Goal: Transaction & Acquisition: Purchase product/service

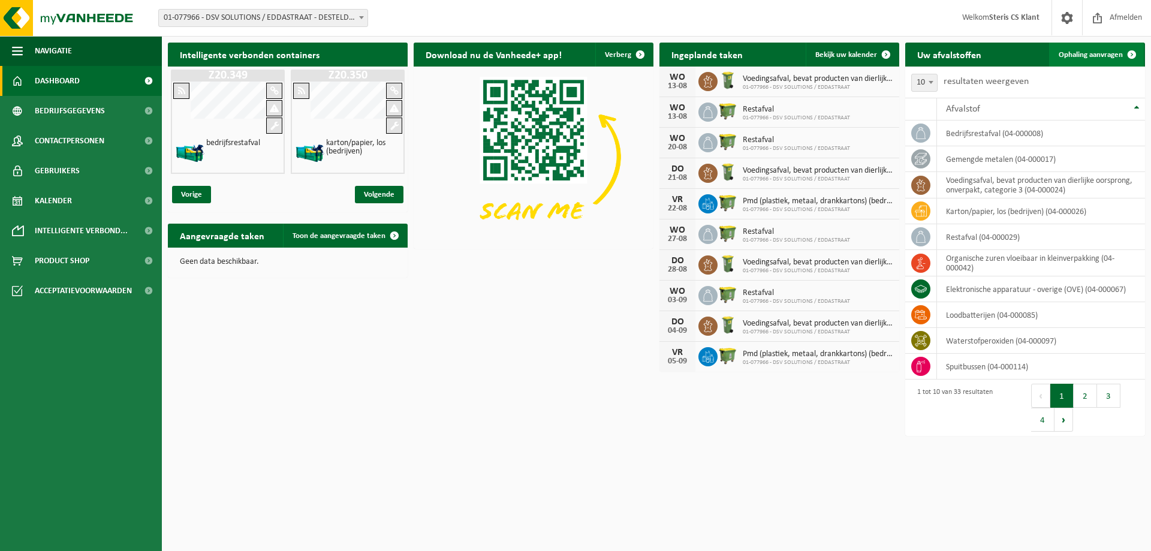
click at [1094, 53] on span "Ophaling aanvragen" at bounding box center [1090, 55] width 64 height 8
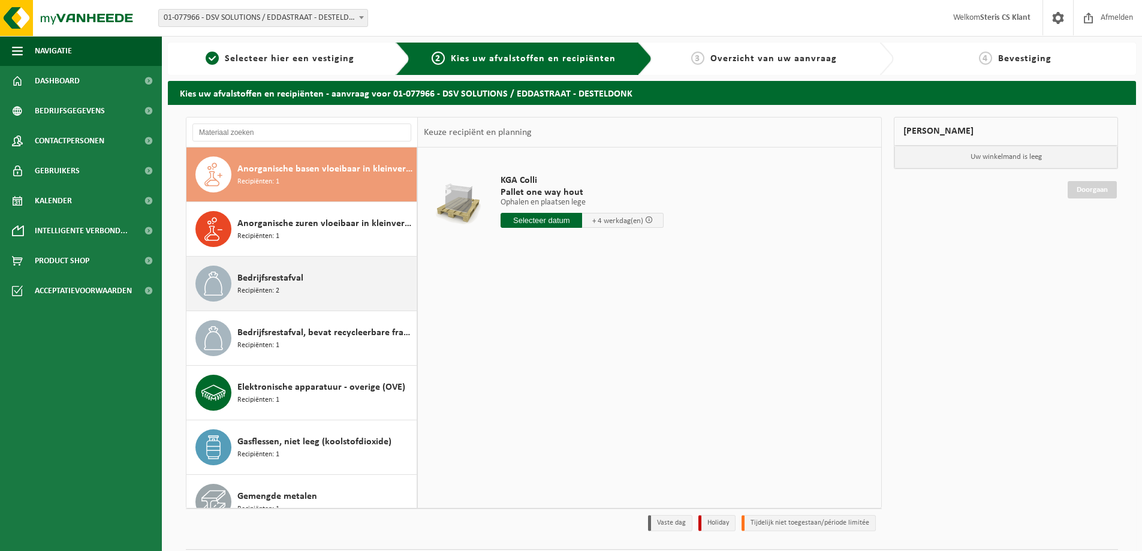
click at [333, 292] on div "Bedrijfsrestafval Recipiënten: 2" at bounding box center [325, 284] width 176 height 36
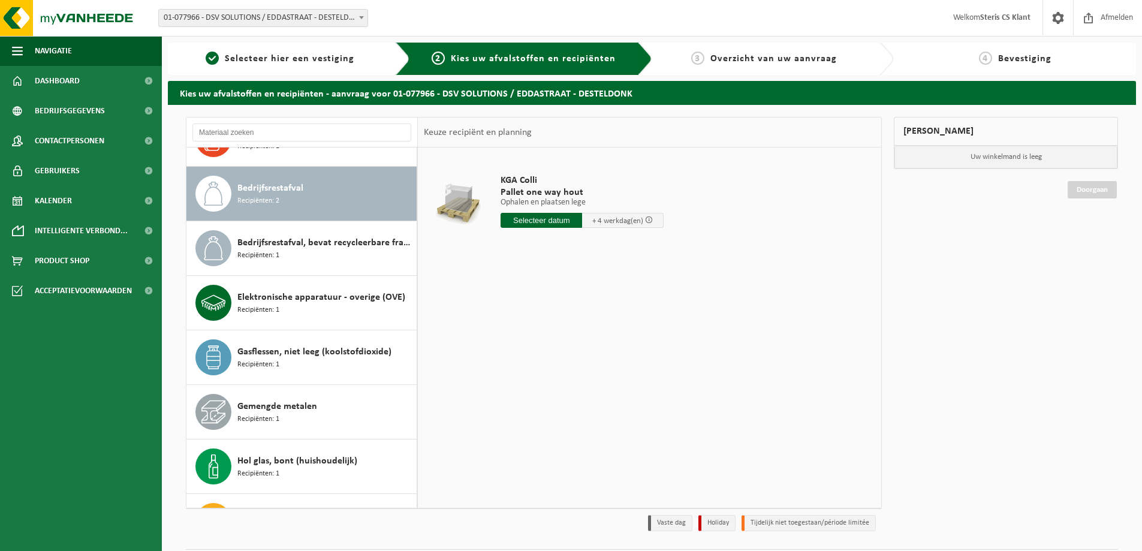
scroll to position [109, 0]
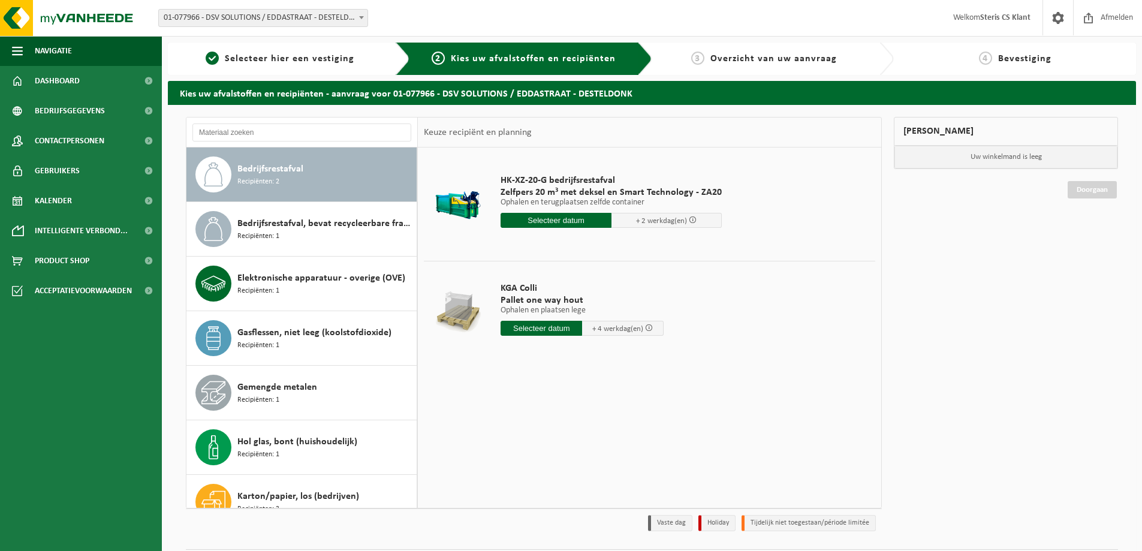
click at [647, 327] on span at bounding box center [649, 328] width 8 height 8
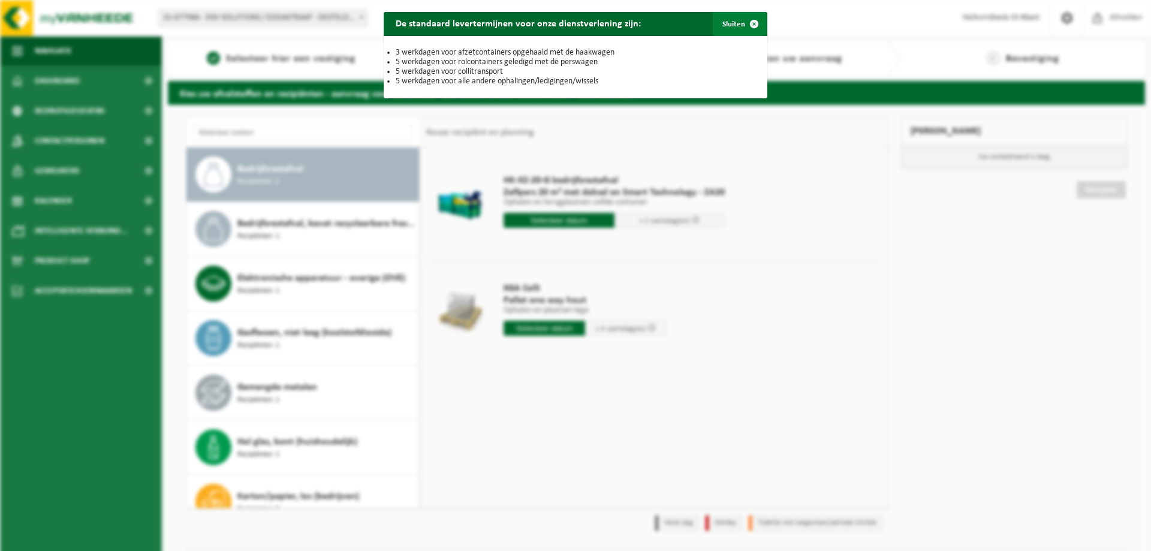
click at [728, 24] on button "Sluiten" at bounding box center [739, 24] width 53 height 24
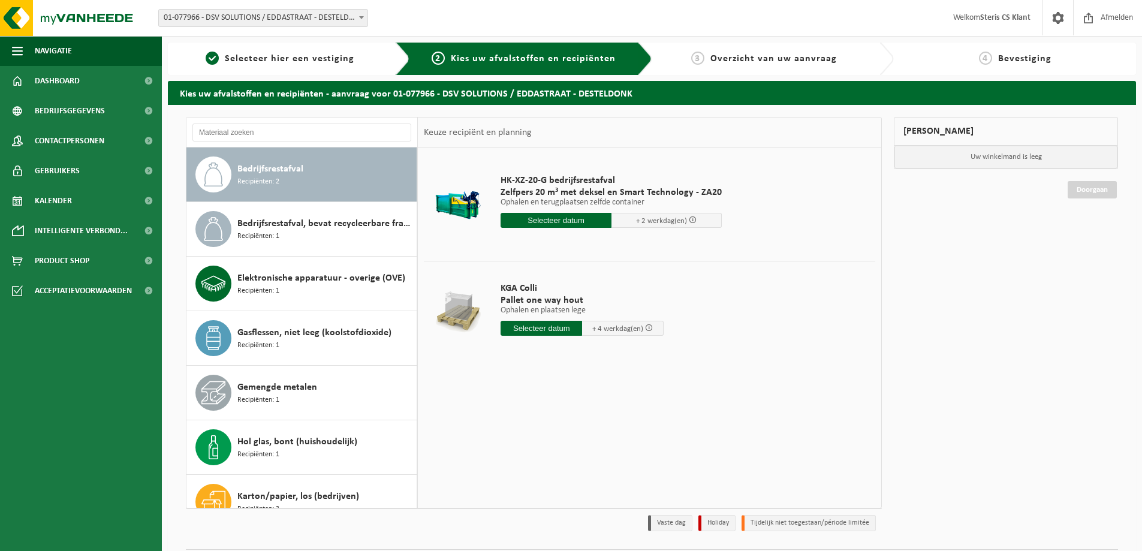
click at [497, 313] on div "KGA Colli Pallet one way hout Ophalen en plaatsen lege Ophalen en plaatsen lege…" at bounding box center [581, 311] width 175 height 83
click at [528, 288] on span "KGA Colli" at bounding box center [581, 288] width 163 height 12
click at [358, 246] on div "Bedrijfsrestafval, bevat recycleerbare fracties Recipiënten: 1" at bounding box center [325, 229] width 176 height 36
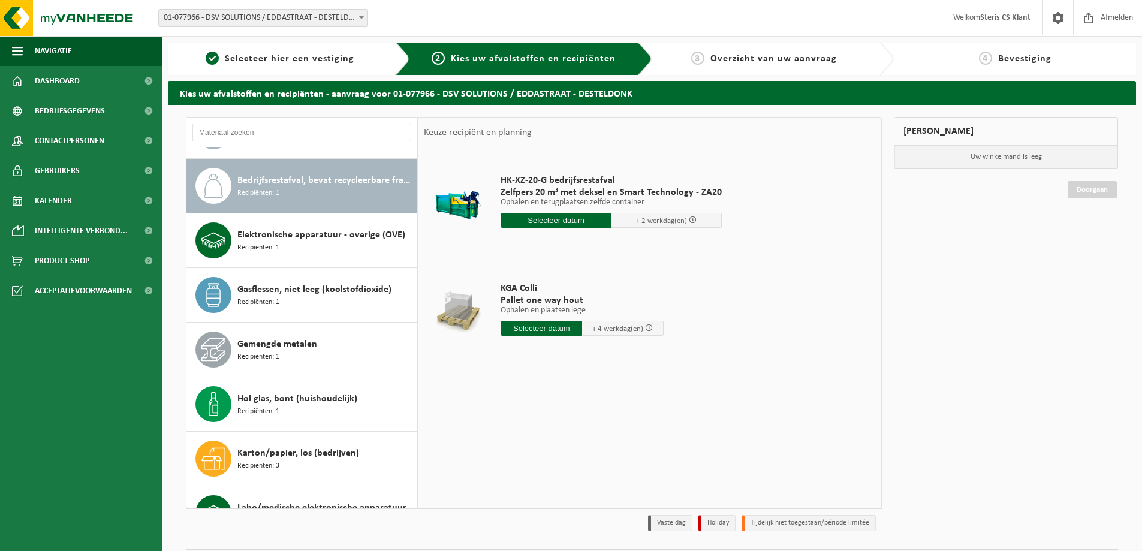
scroll to position [164, 0]
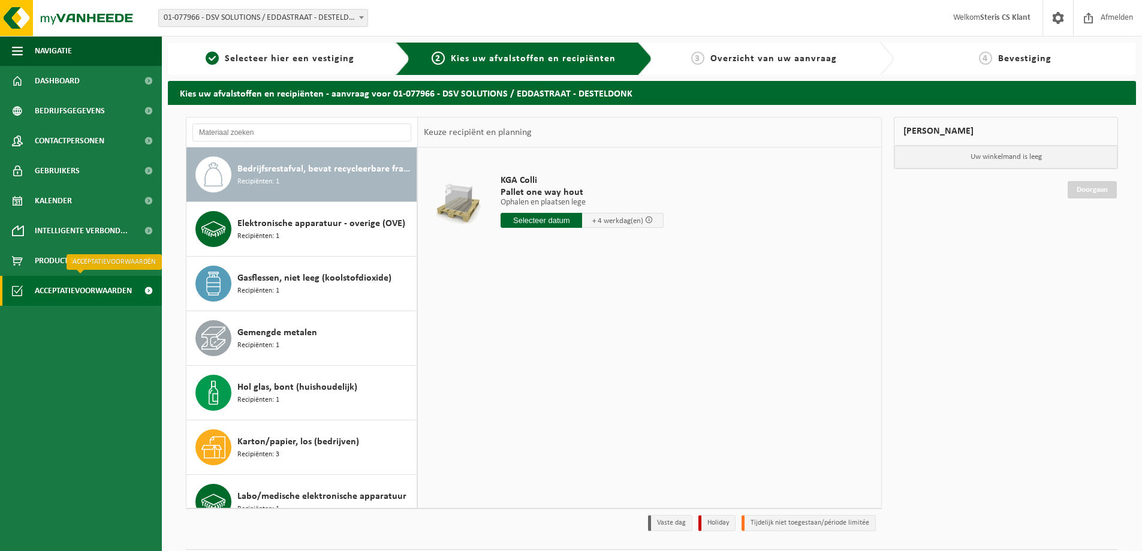
click at [90, 289] on span "Acceptatievoorwaarden" at bounding box center [83, 291] width 97 height 30
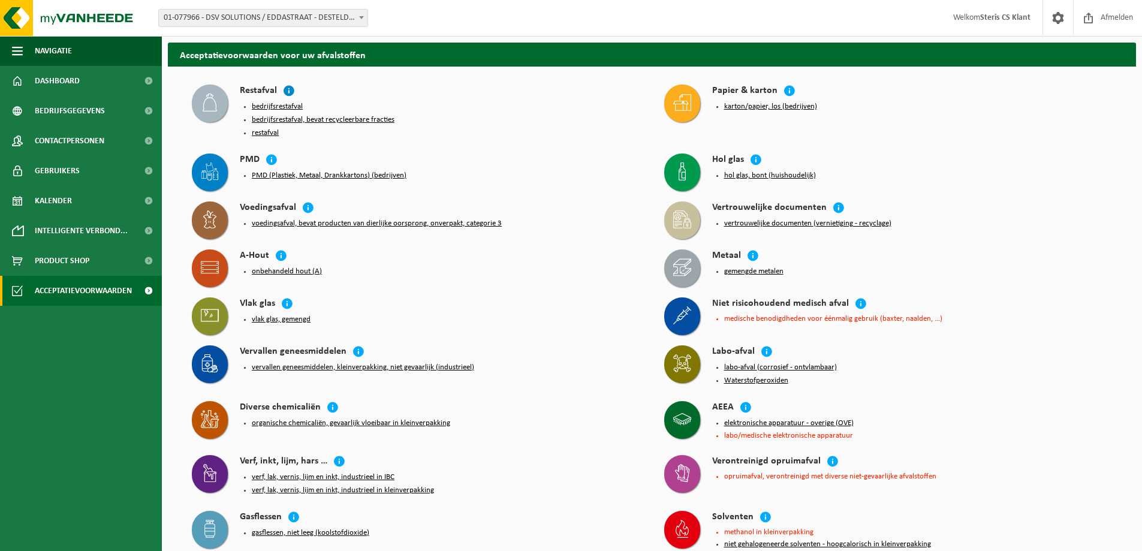
click at [287, 93] on icon at bounding box center [289, 91] width 12 height 12
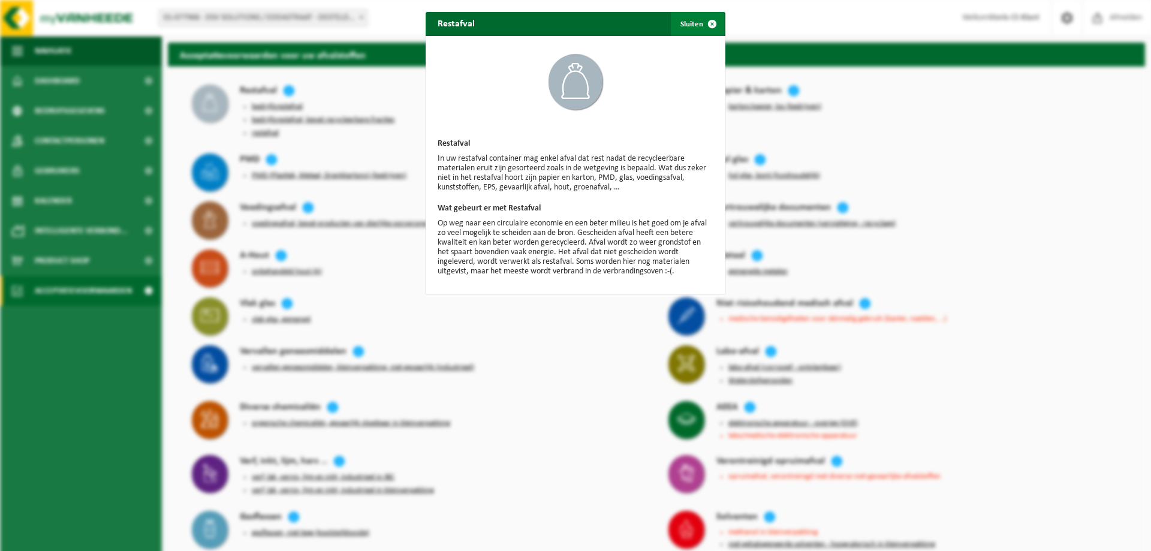
click at [701, 23] on span "button" at bounding box center [712, 24] width 24 height 24
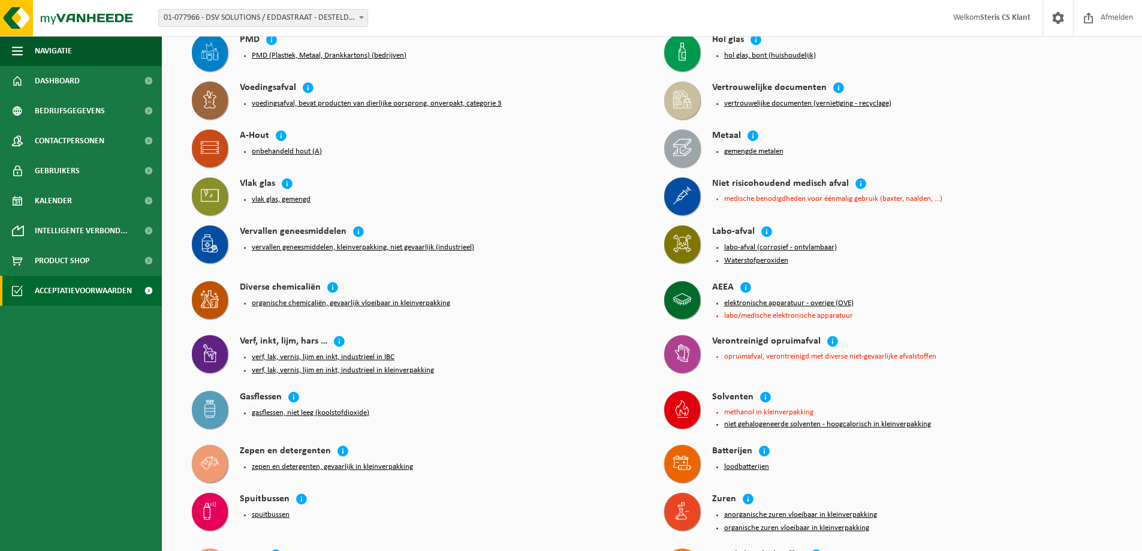
scroll to position [60, 0]
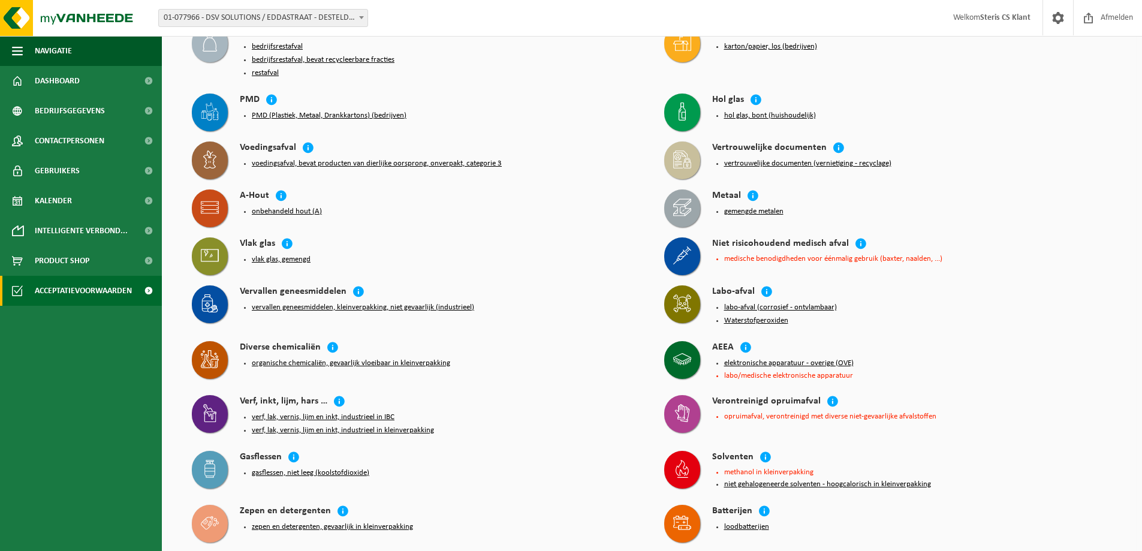
click at [795, 255] on li "medische benodigdheden voor éénmalig gebruik (baxter, naalden, ...)" at bounding box center [918, 259] width 388 height 8
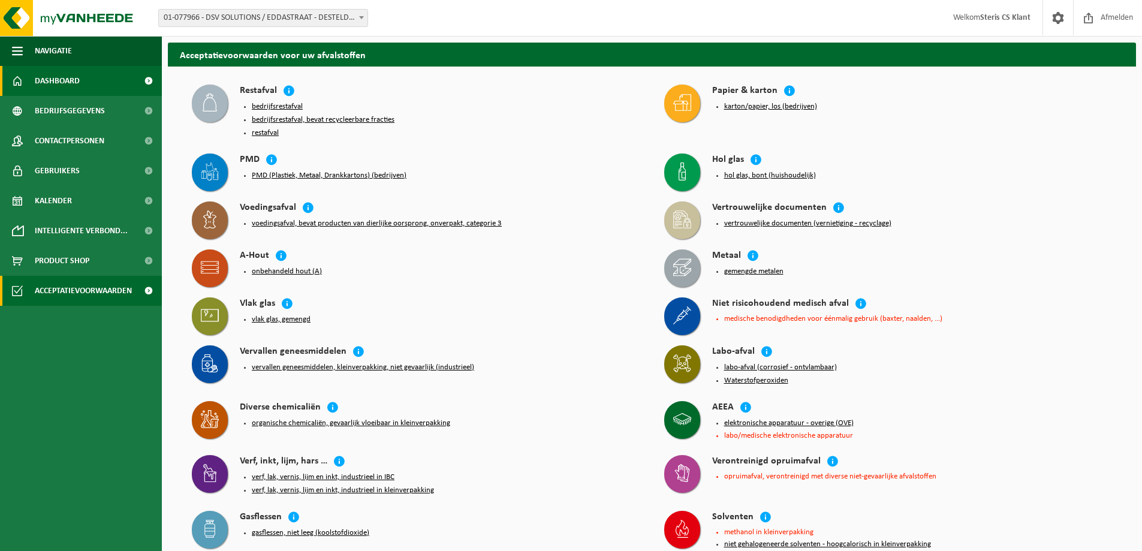
click at [80, 81] on link "Dashboard" at bounding box center [81, 81] width 162 height 30
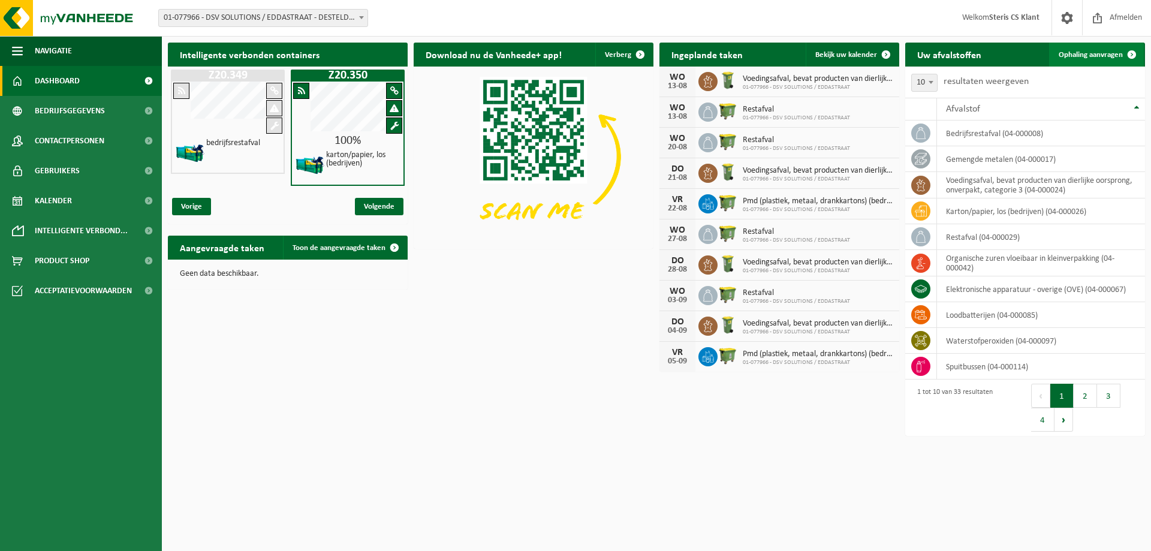
click at [1094, 53] on span "Ophaling aanvragen" at bounding box center [1090, 55] width 64 height 8
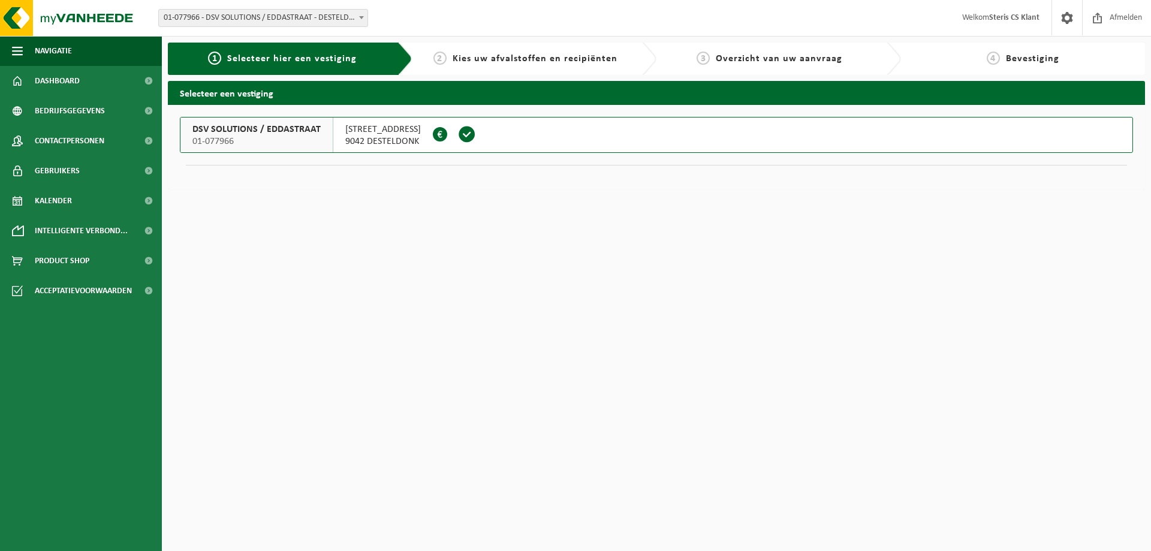
click at [462, 135] on span at bounding box center [467, 134] width 18 height 18
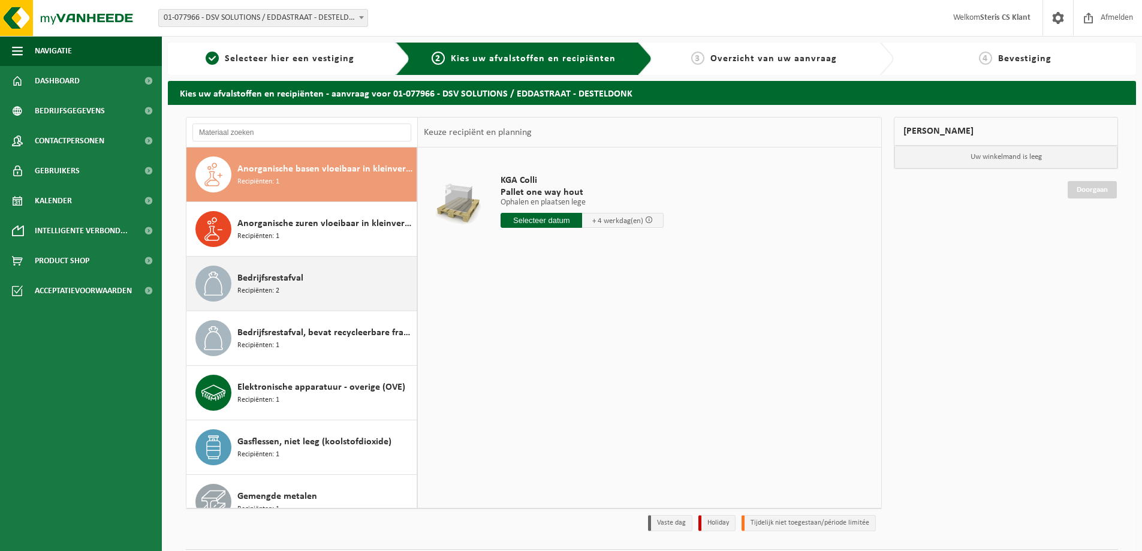
click at [266, 292] on span "Recipiënten: 2" at bounding box center [258, 290] width 42 height 11
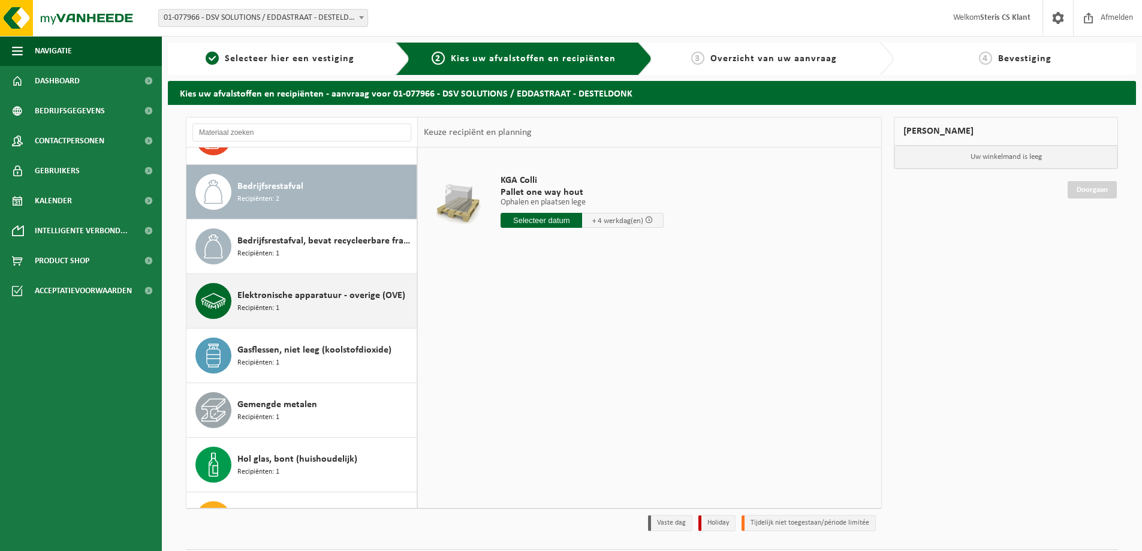
scroll to position [109, 0]
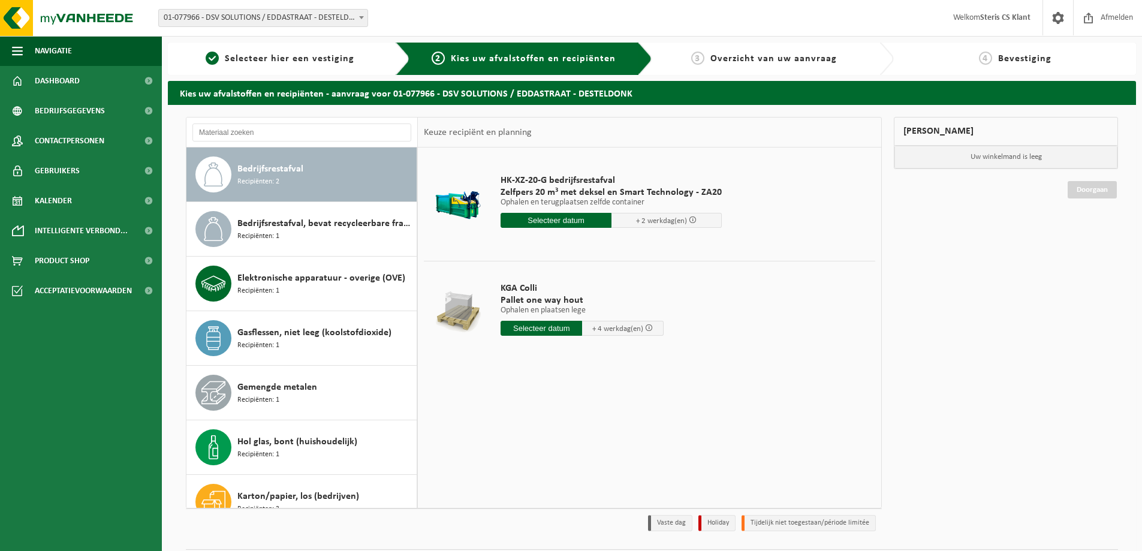
click at [551, 325] on input "text" at bounding box center [541, 328] width 82 height 15
click at [565, 323] on input "text" at bounding box center [541, 328] width 82 height 15
click at [511, 454] on div "18" at bounding box center [511, 453] width 21 height 19
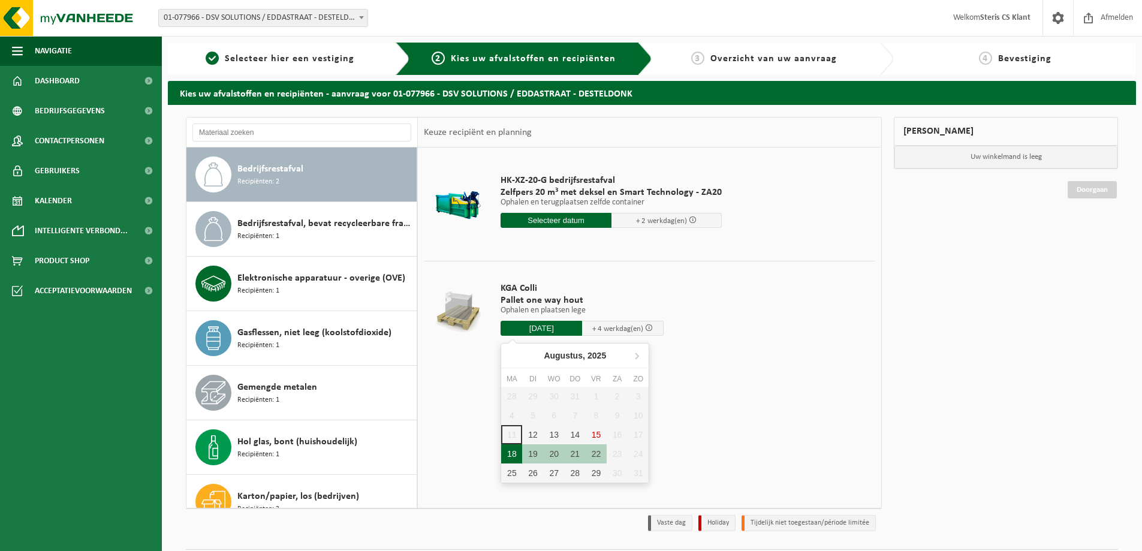
type input "Van 2025-08-18"
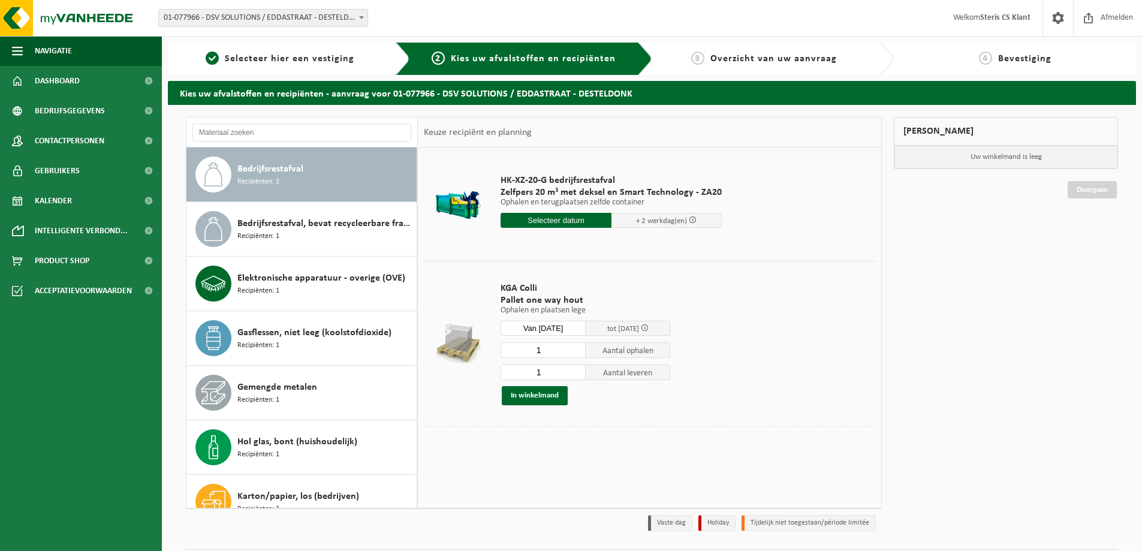
drag, startPoint x: 547, startPoint y: 348, endPoint x: 532, endPoint y: 350, distance: 15.2
click at [532, 350] on input "1" at bounding box center [542, 350] width 85 height 16
type input "28"
type input "0"
click at [542, 394] on button "In winkelmand" at bounding box center [535, 395] width 66 height 19
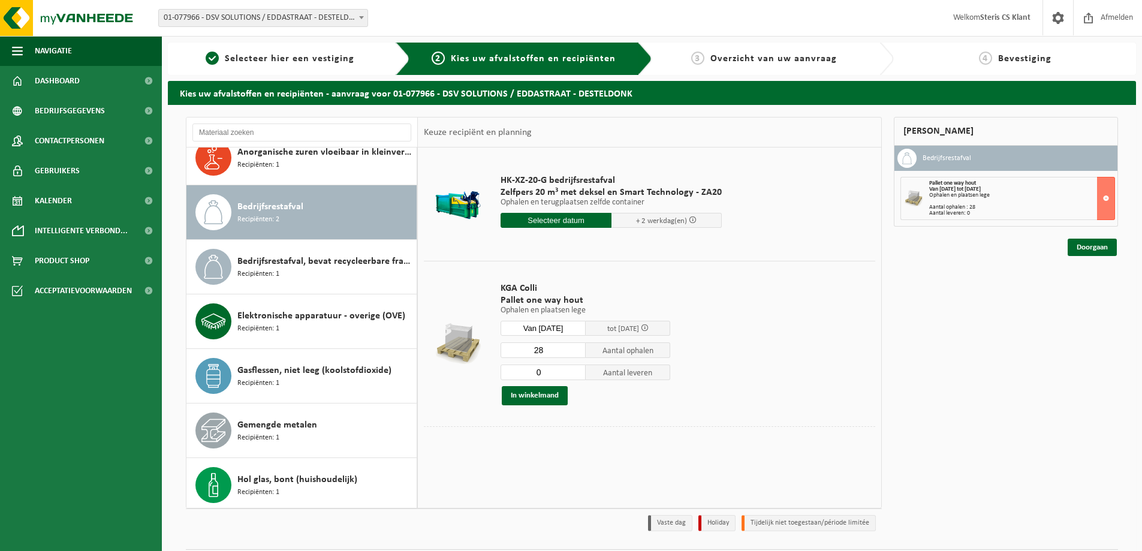
scroll to position [0, 0]
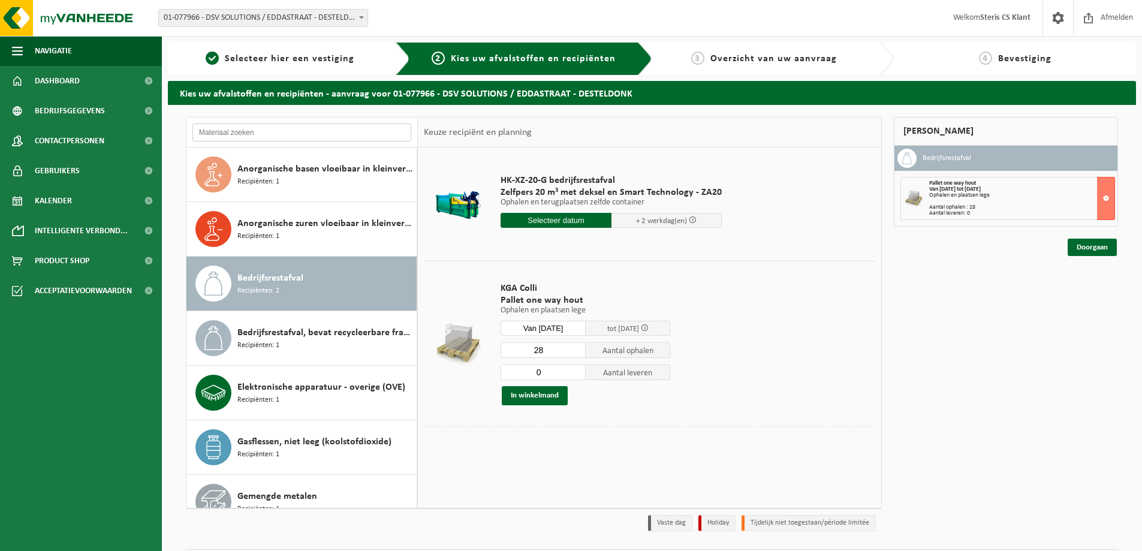
click at [326, 123] on input "text" at bounding box center [301, 132] width 219 height 18
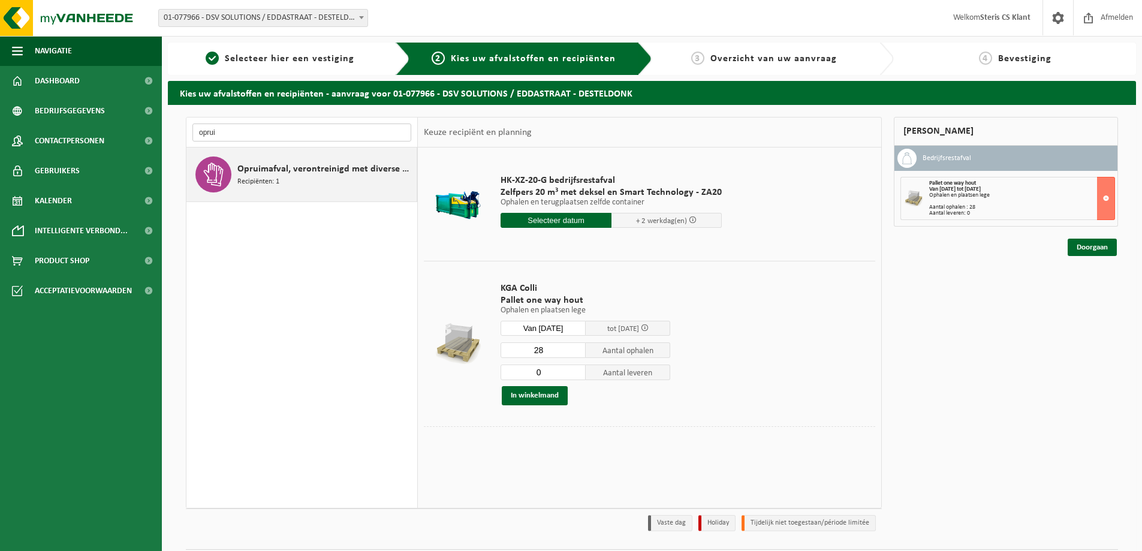
type input "oprui"
click at [278, 150] on div "Opruimafval, verontreinigd met diverse niet-gevaarlijke afvalstoffen Recipiënte…" at bounding box center [301, 174] width 231 height 54
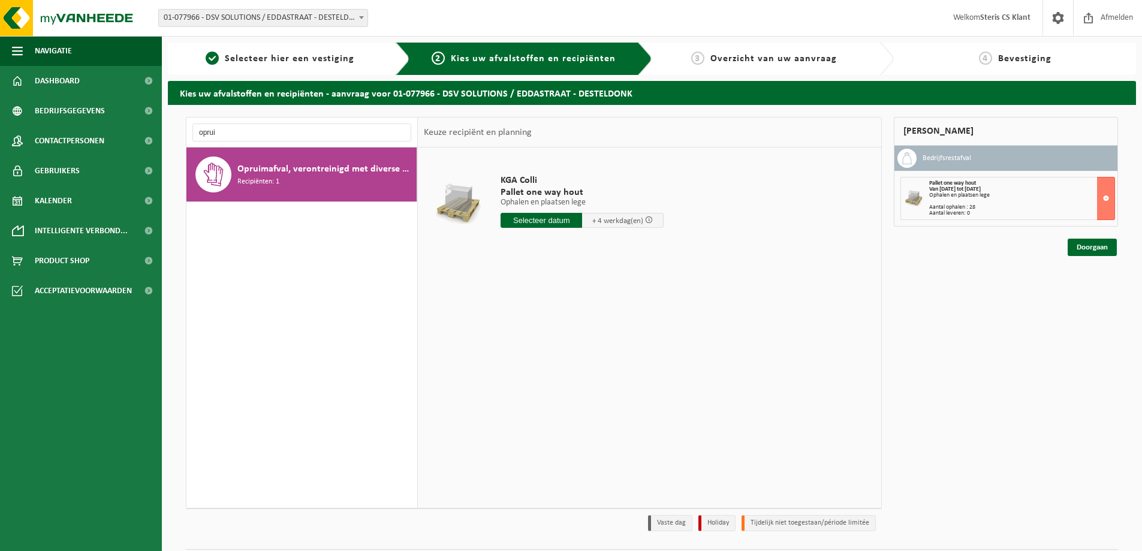
click at [557, 219] on input "text" at bounding box center [541, 220] width 82 height 15
click at [509, 345] on div "18" at bounding box center [511, 345] width 21 height 19
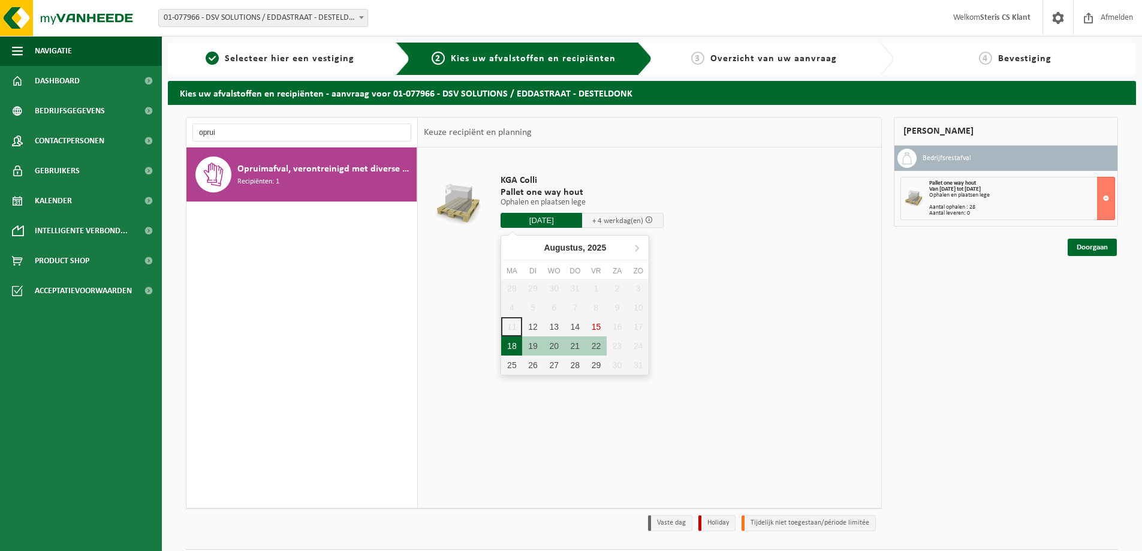
type input "Van 2025-08-18"
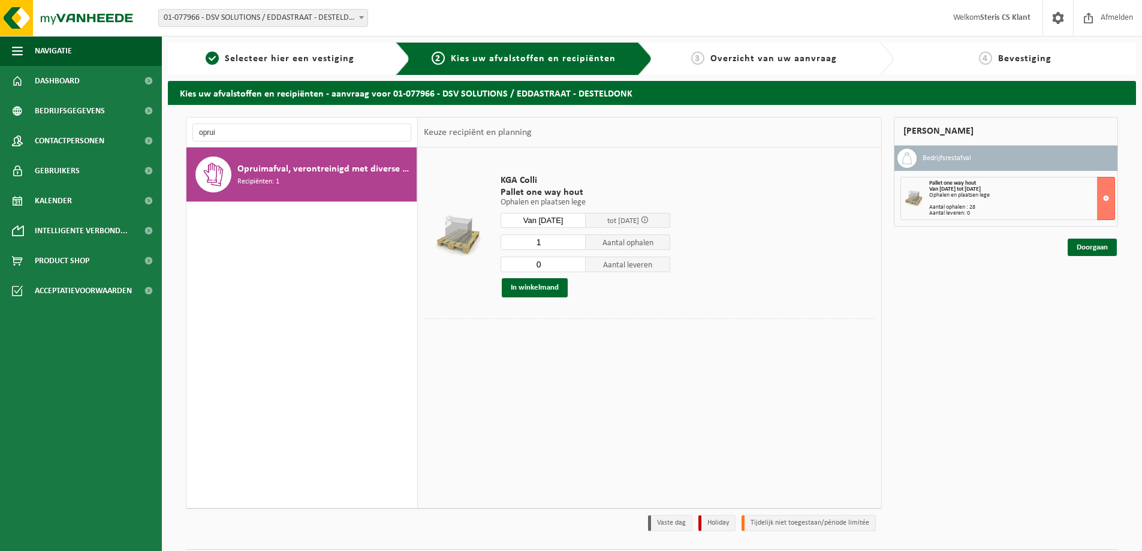
type input "0"
click at [579, 267] on input "0" at bounding box center [542, 265] width 85 height 16
click at [538, 291] on button "In winkelmand" at bounding box center [535, 287] width 66 height 19
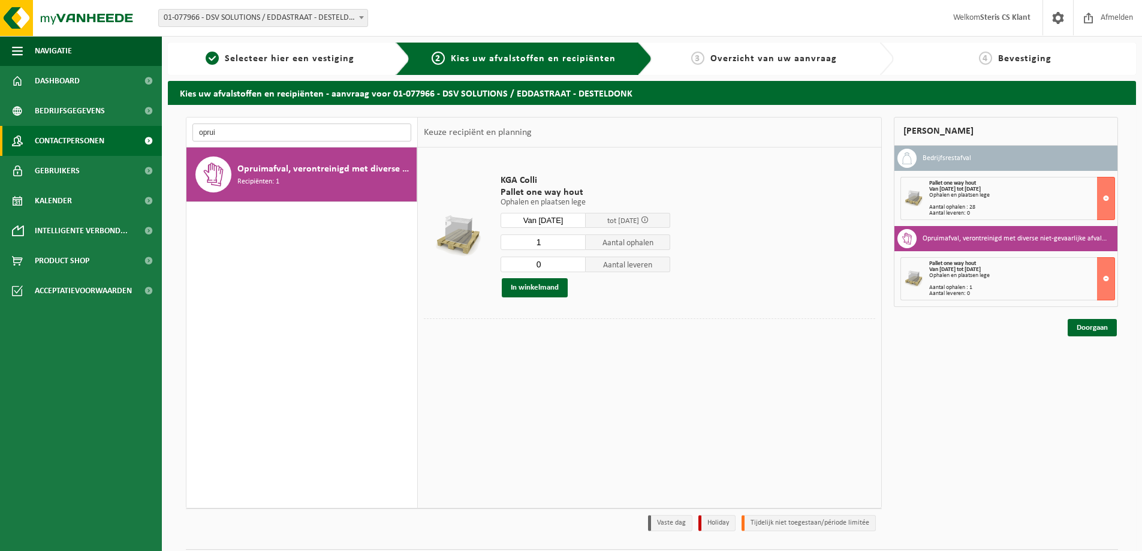
drag, startPoint x: 227, startPoint y: 134, endPoint x: 11, endPoint y: 138, distance: 216.4
click at [11, 138] on div "Navigatie Afmelden Dashboard Bedrijfsgegevens Contactpersonen Gebruikers Kalend…" at bounding box center [571, 293] width 1142 height 586
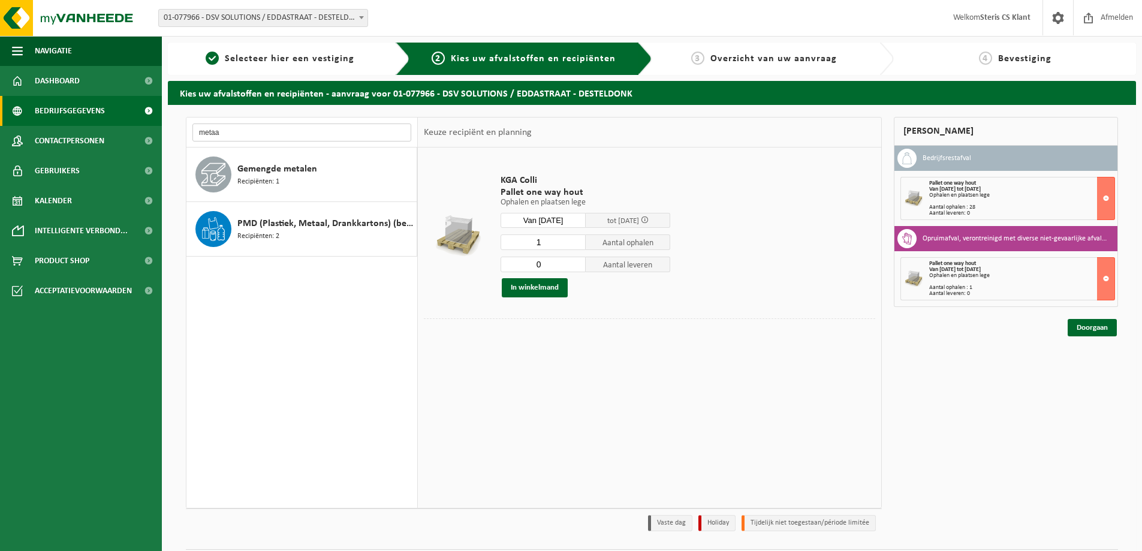
type input "metaal"
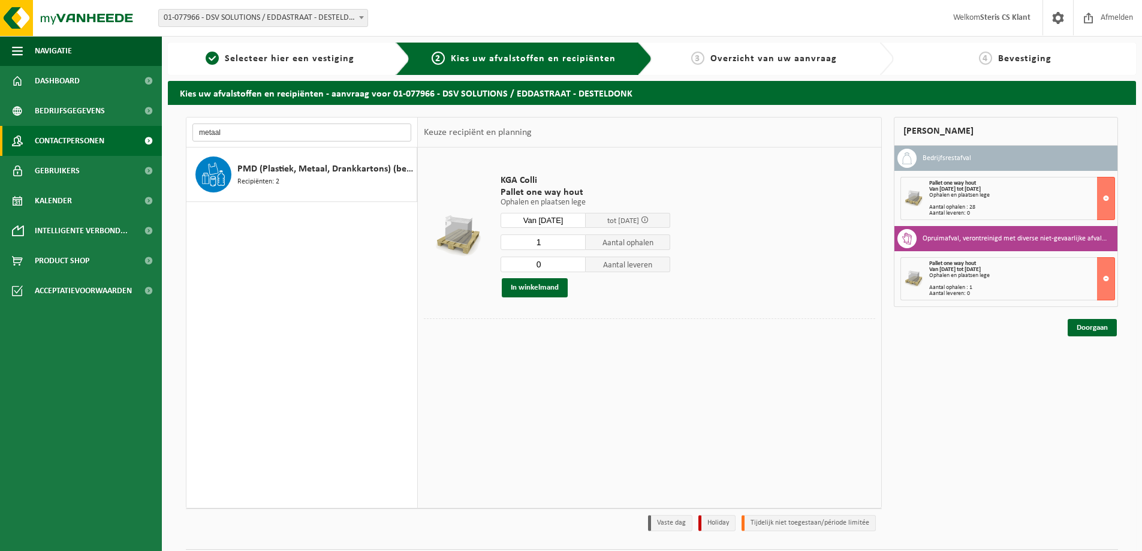
drag, startPoint x: 255, startPoint y: 126, endPoint x: 4, endPoint y: 127, distance: 250.5
click at [0, 128] on div "Navigatie Afmelden Dashboard Bedrijfsgegevens Contactpersonen Gebruikers Kalend…" at bounding box center [571, 293] width 1142 height 586
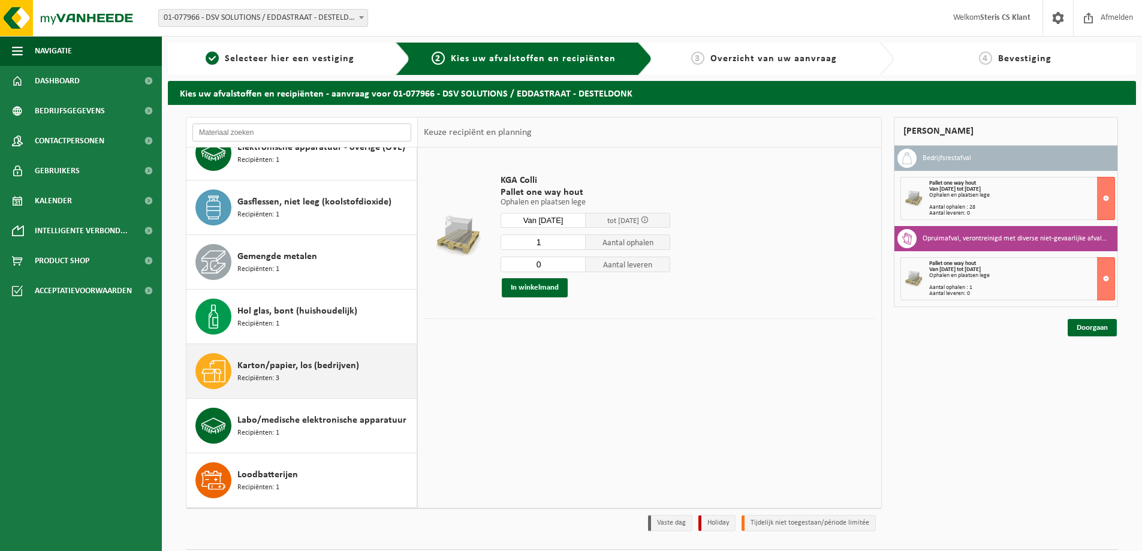
scroll to position [300, 0]
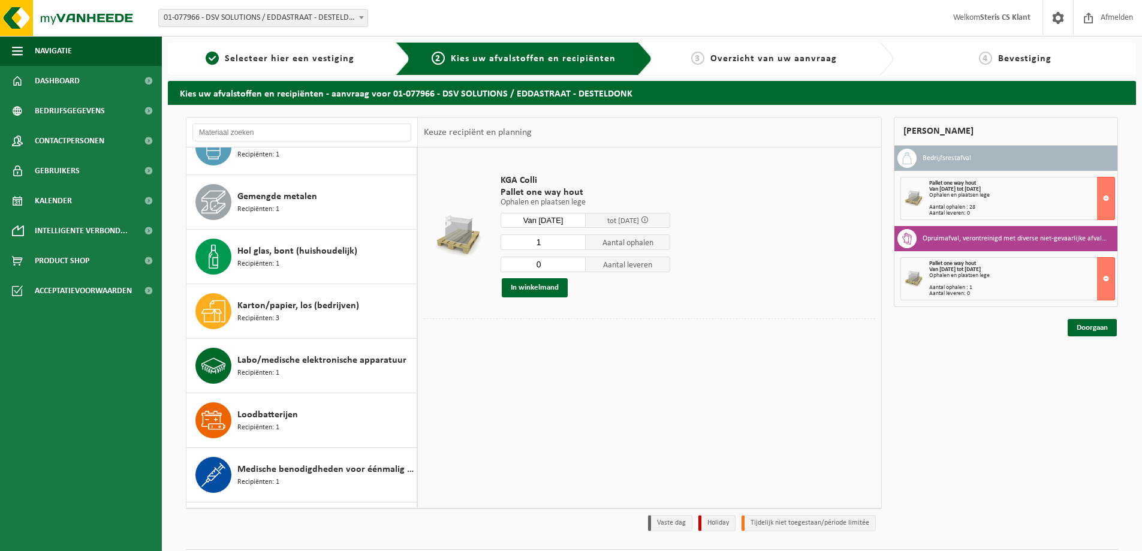
click at [1032, 424] on div "Mijn winkelmand Bedrijfsrestafval Pallet one way hout Van 2025-08-18 tot 2025-0…" at bounding box center [1006, 327] width 236 height 420
click at [1102, 194] on button at bounding box center [1106, 198] width 18 height 43
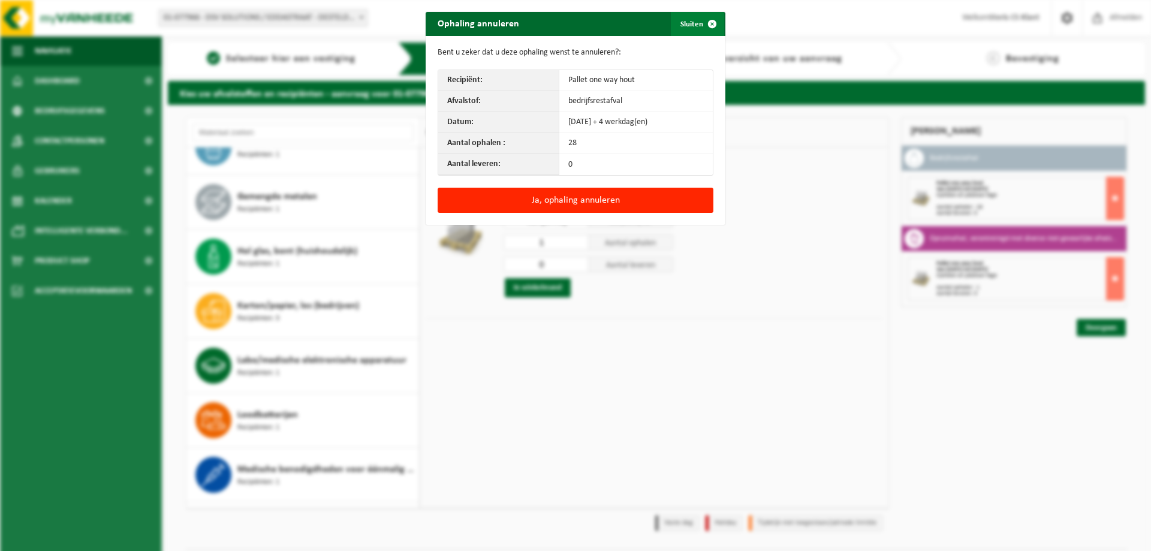
click at [692, 25] on button "Sluiten" at bounding box center [697, 24] width 53 height 24
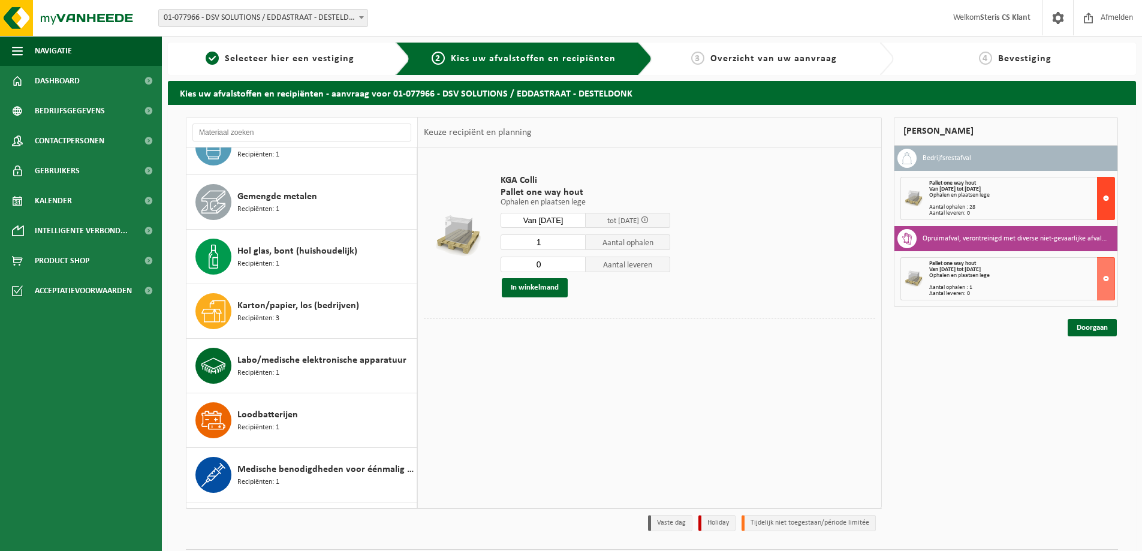
click at [1105, 198] on button at bounding box center [1106, 198] width 18 height 43
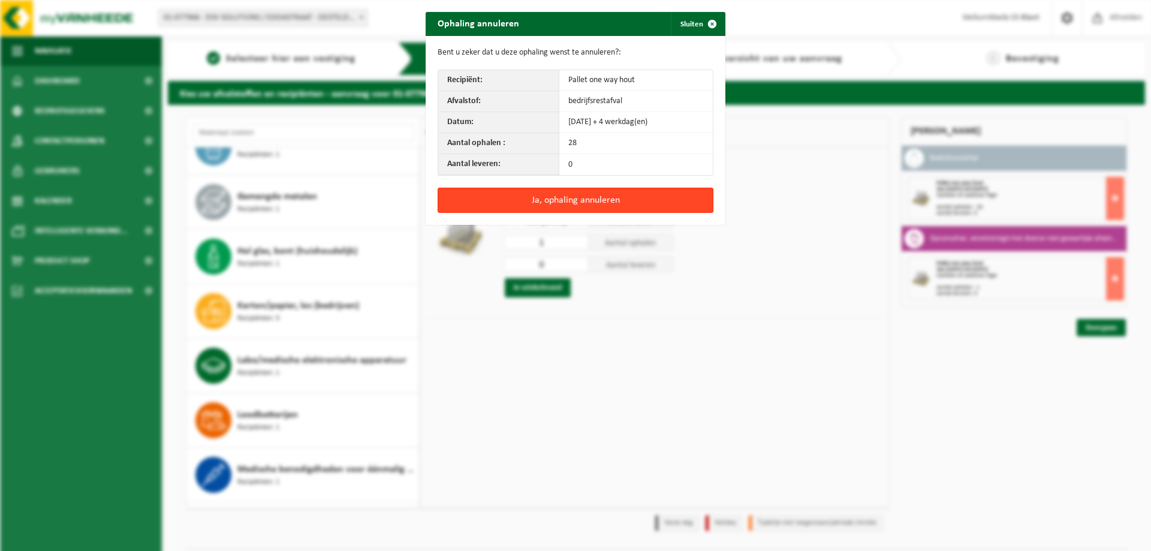
click at [581, 206] on button "Ja, ophaling annuleren" at bounding box center [576, 200] width 276 height 25
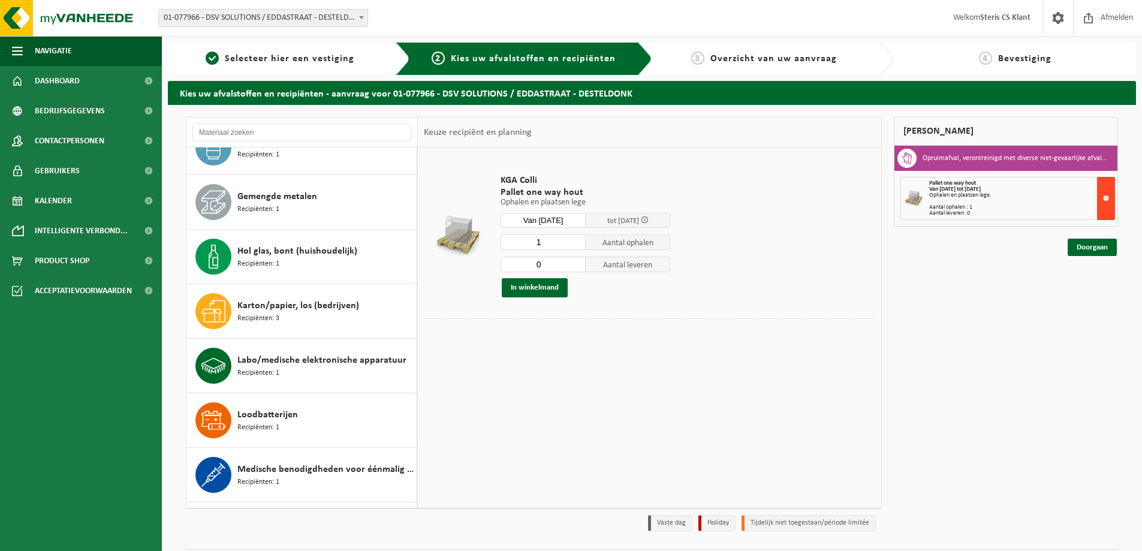
click at [1105, 194] on button at bounding box center [1106, 198] width 18 height 43
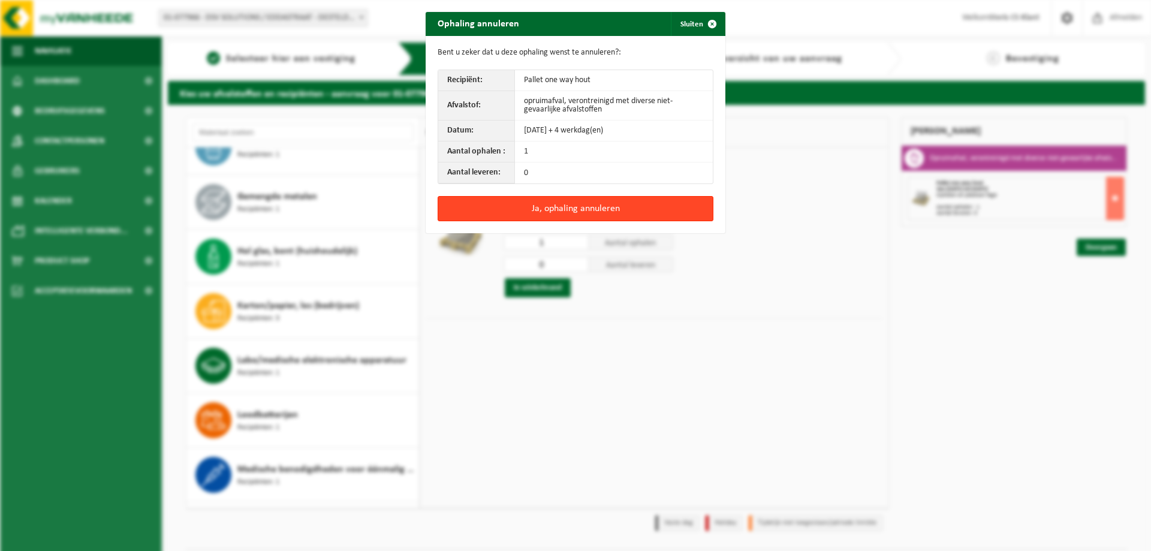
click at [628, 205] on button "Ja, ophaling annuleren" at bounding box center [576, 208] width 276 height 25
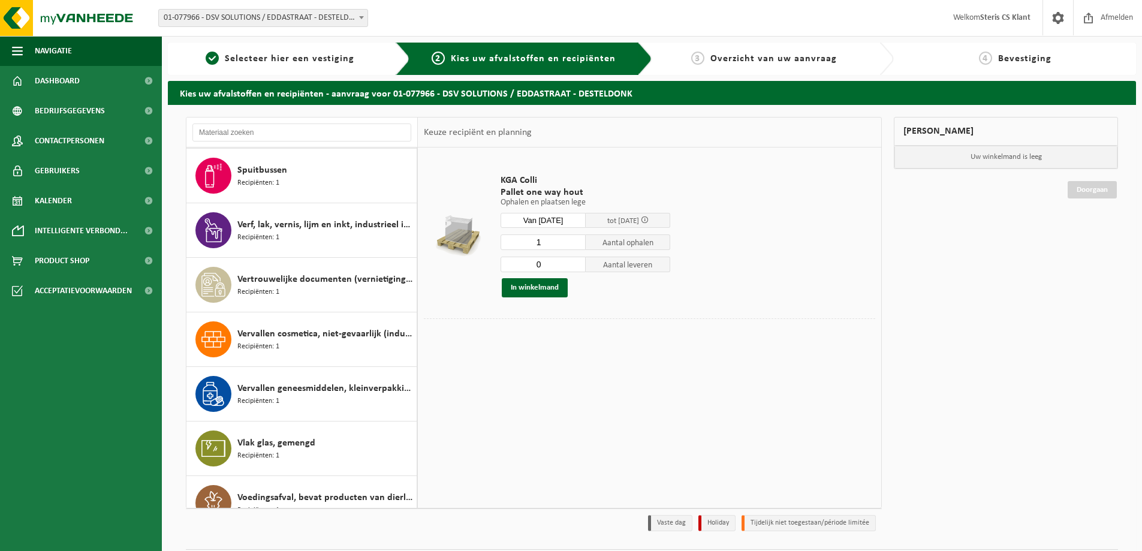
scroll to position [1259, 0]
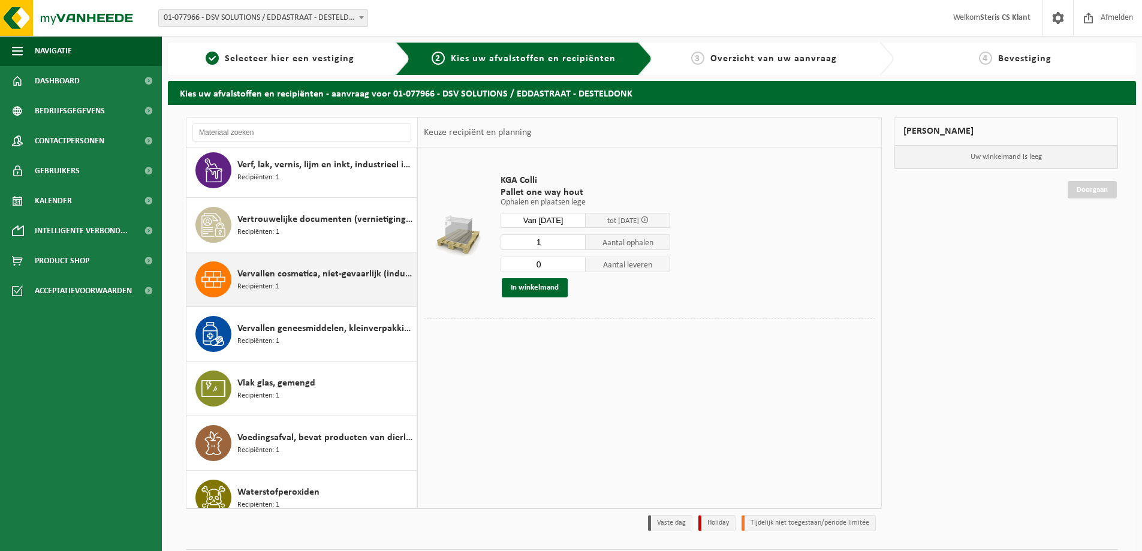
click at [309, 295] on div "Vervallen cosmetica, niet-gevaarlijk (industrieel) in kleinverpakking Recipiënt…" at bounding box center [325, 279] width 176 height 36
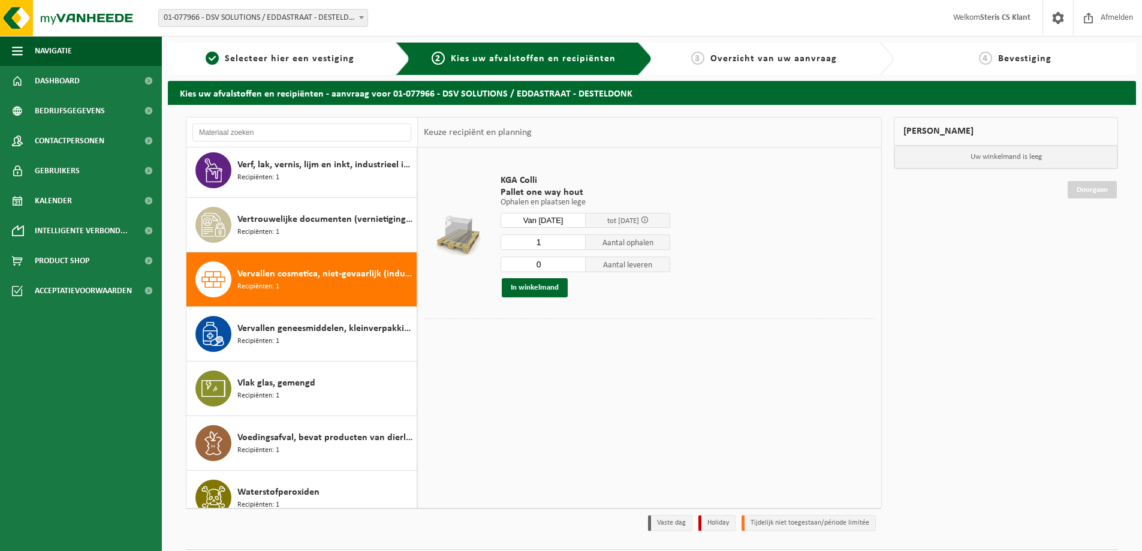
scroll to position [1330, 0]
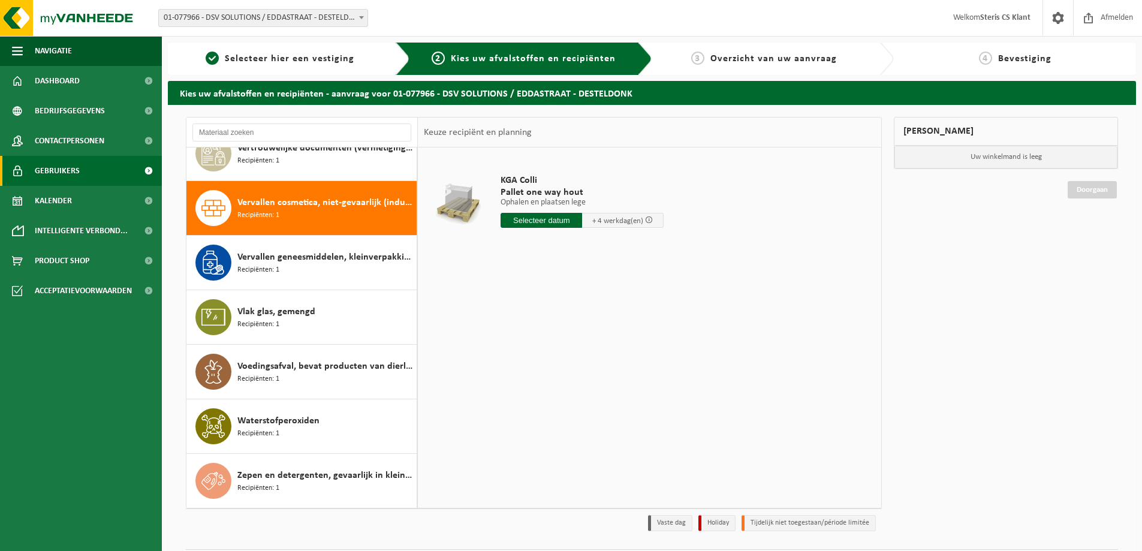
click at [83, 170] on link "Gebruikers" at bounding box center [81, 171] width 162 height 30
